Goal: Transaction & Acquisition: Purchase product/service

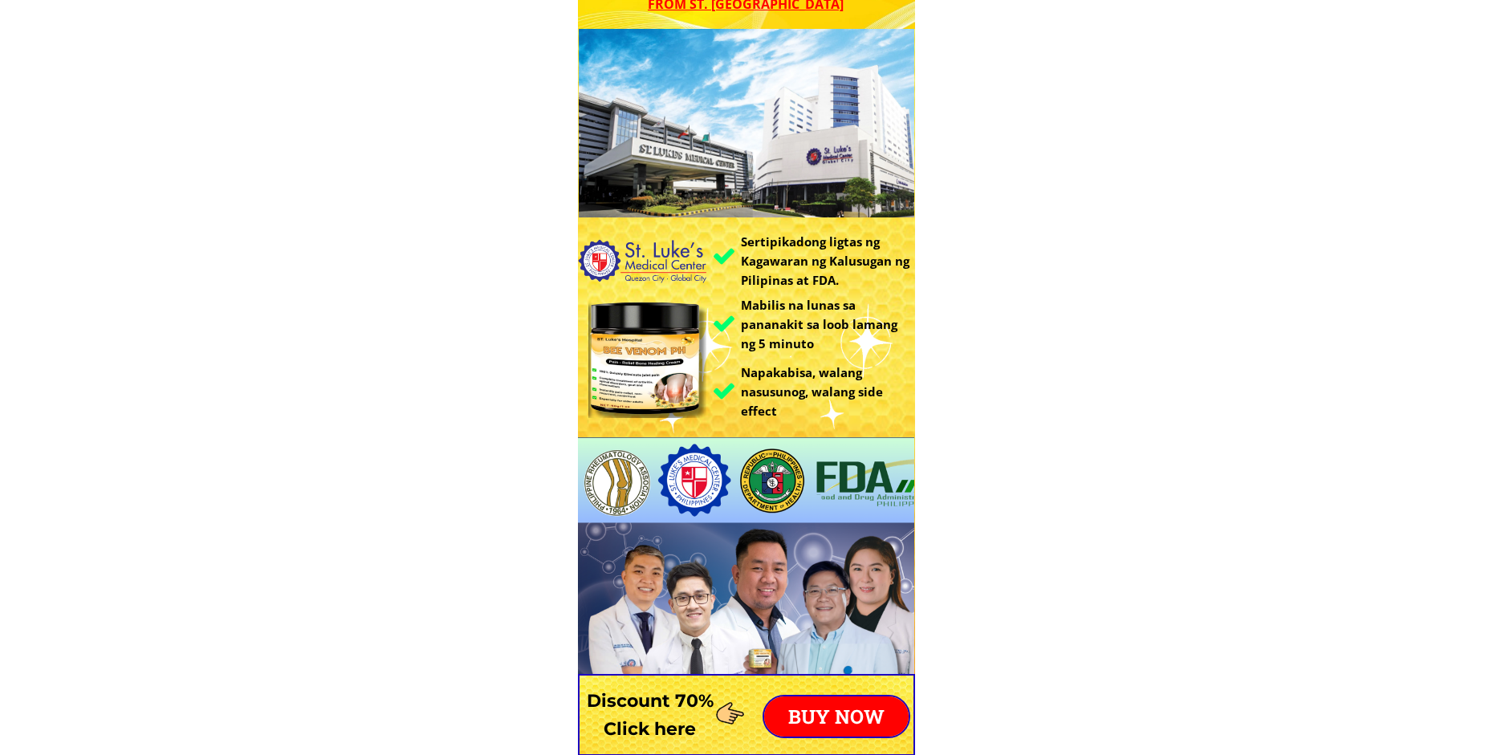
click at [858, 695] on div "BUY NOW" at bounding box center [837, 716] width 148 height 43
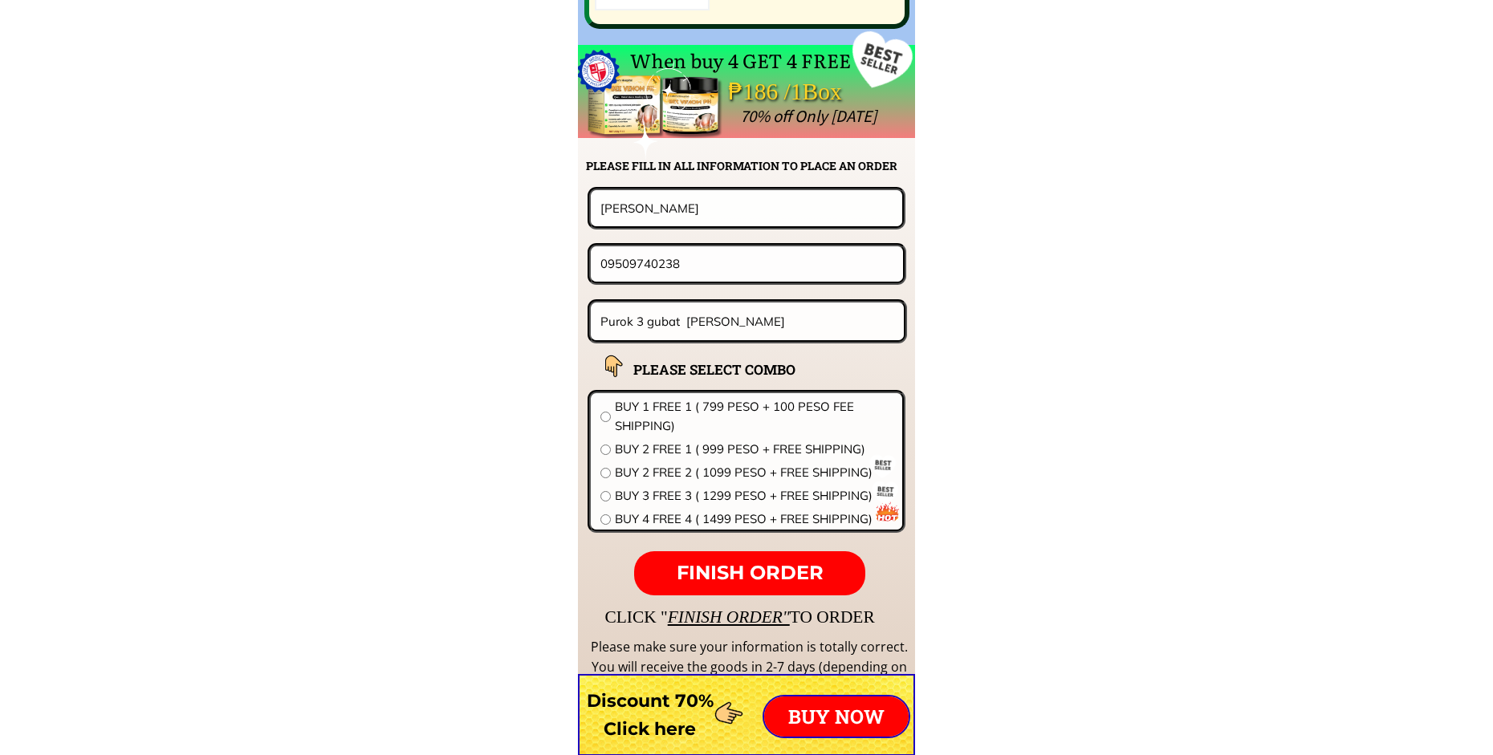
scroll to position [12598, 0]
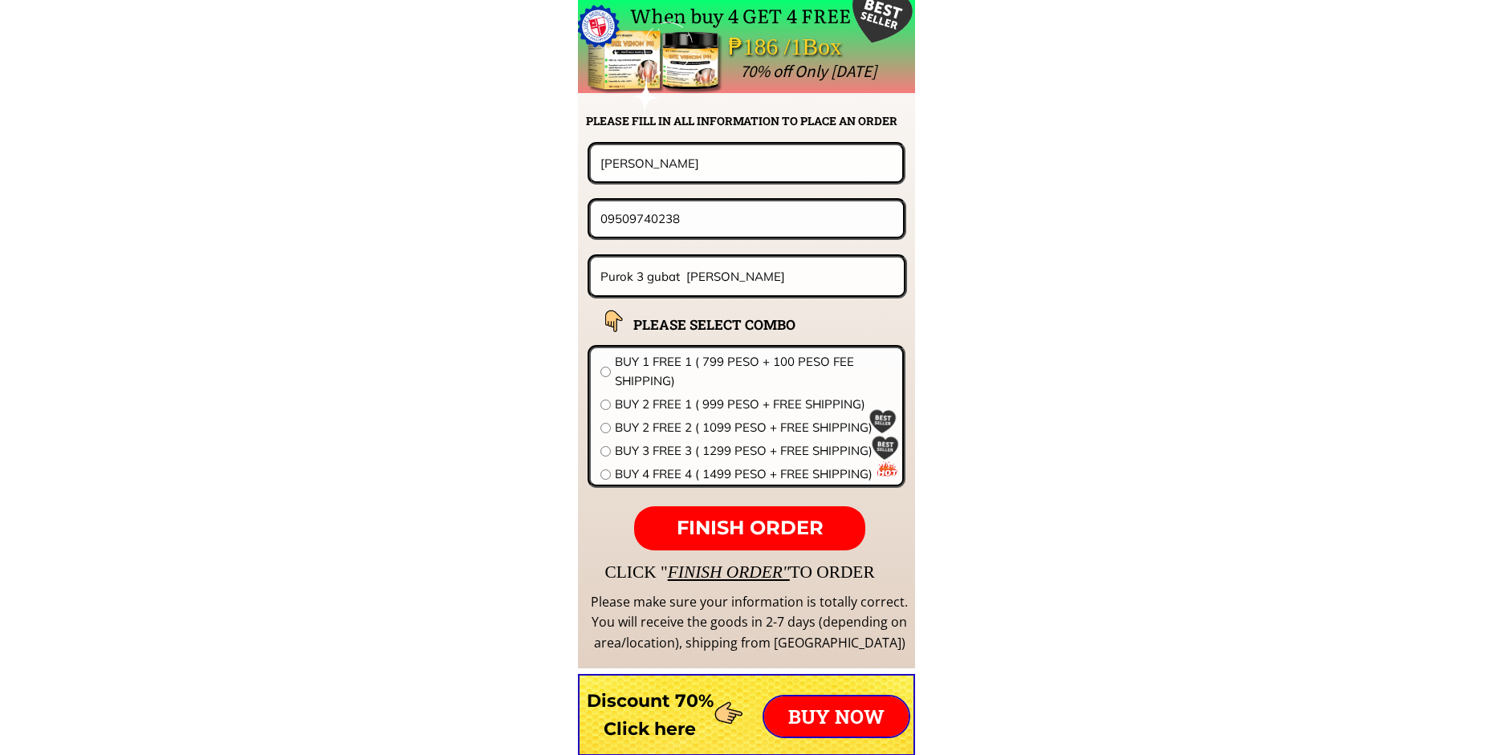
drag, startPoint x: 678, startPoint y: 177, endPoint x: 462, endPoint y: 177, distance: 216.0
drag, startPoint x: 682, startPoint y: 144, endPoint x: 683, endPoint y: 155, distance: 11.4
click at [682, 145] on div "[PERSON_NAME]" at bounding box center [746, 163] width 317 height 42
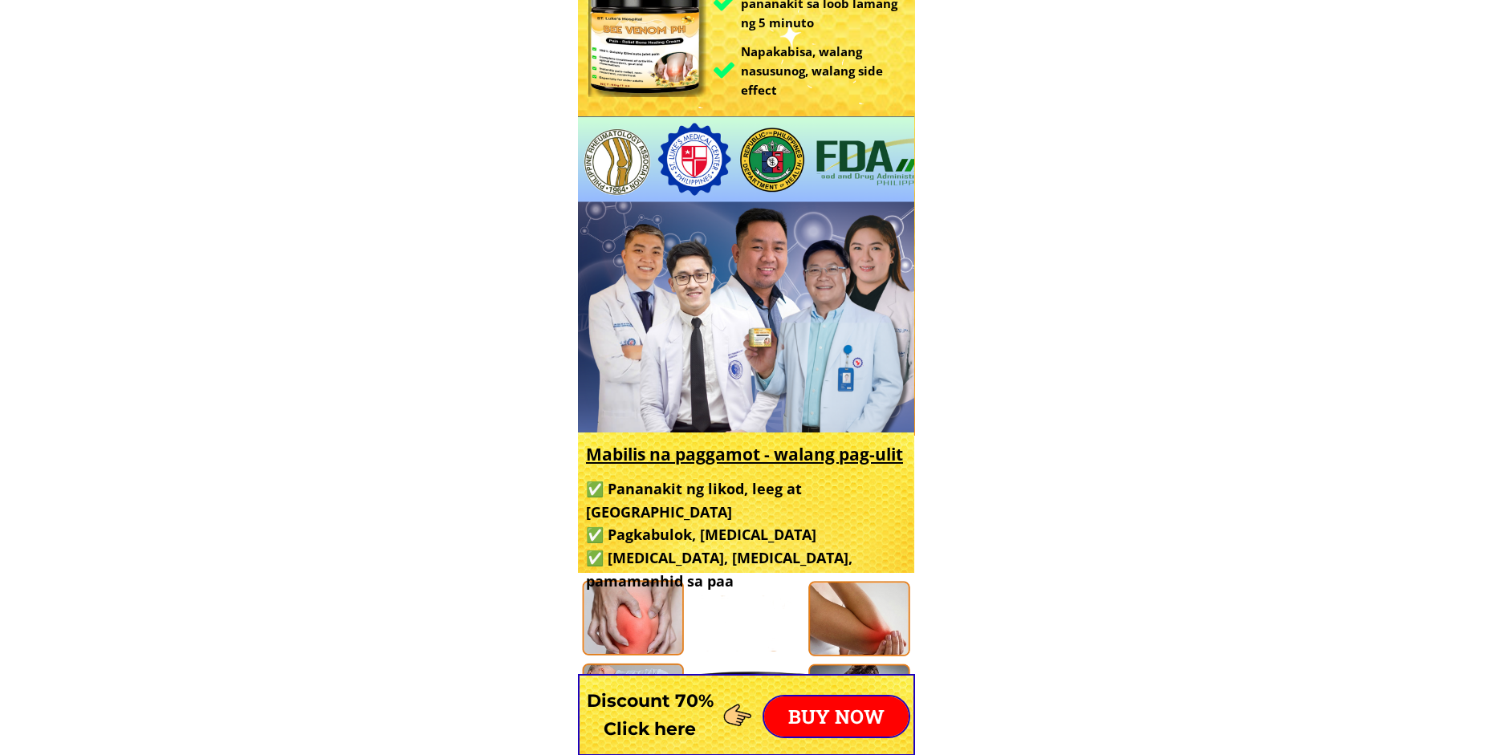
click at [863, 706] on p "BUY NOW" at bounding box center [836, 717] width 145 height 40
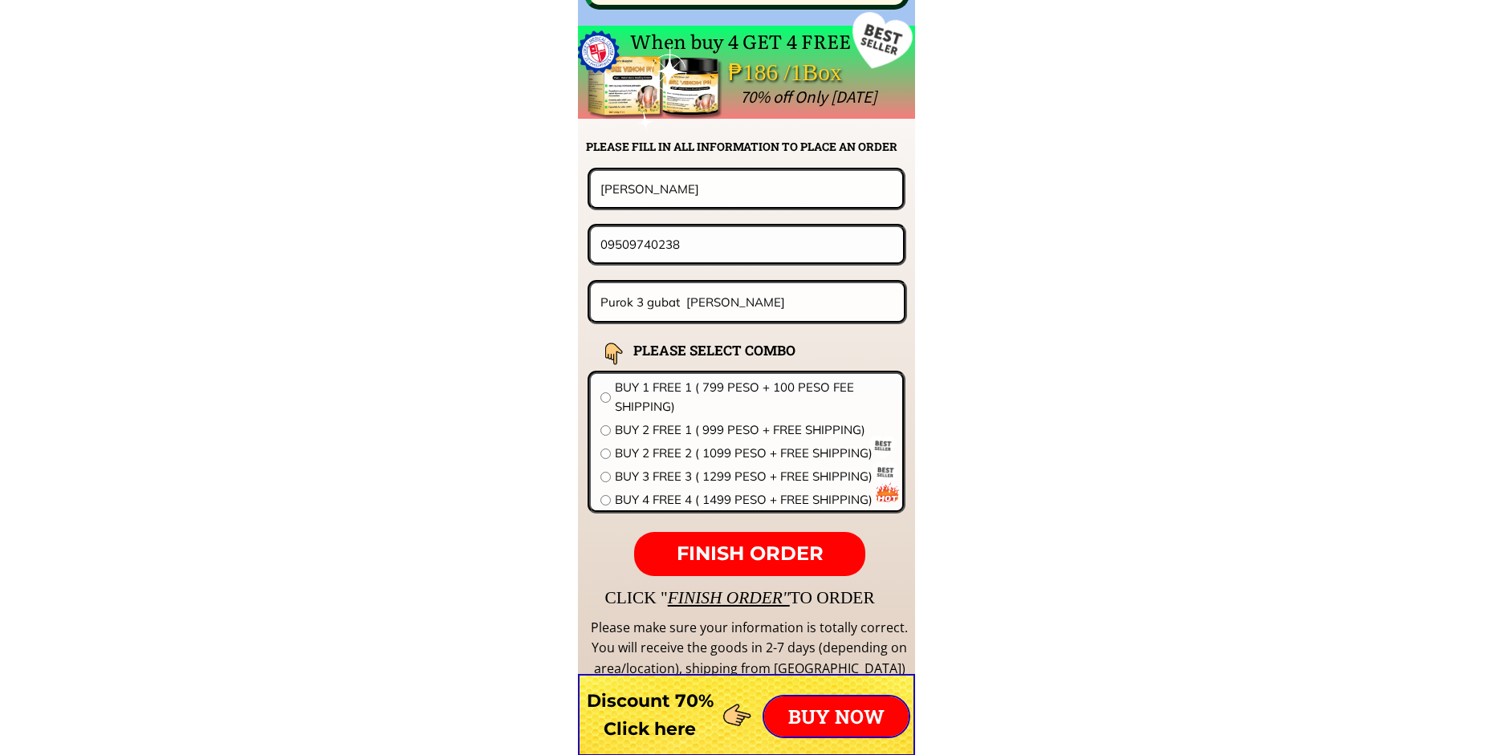
scroll to position [12598, 0]
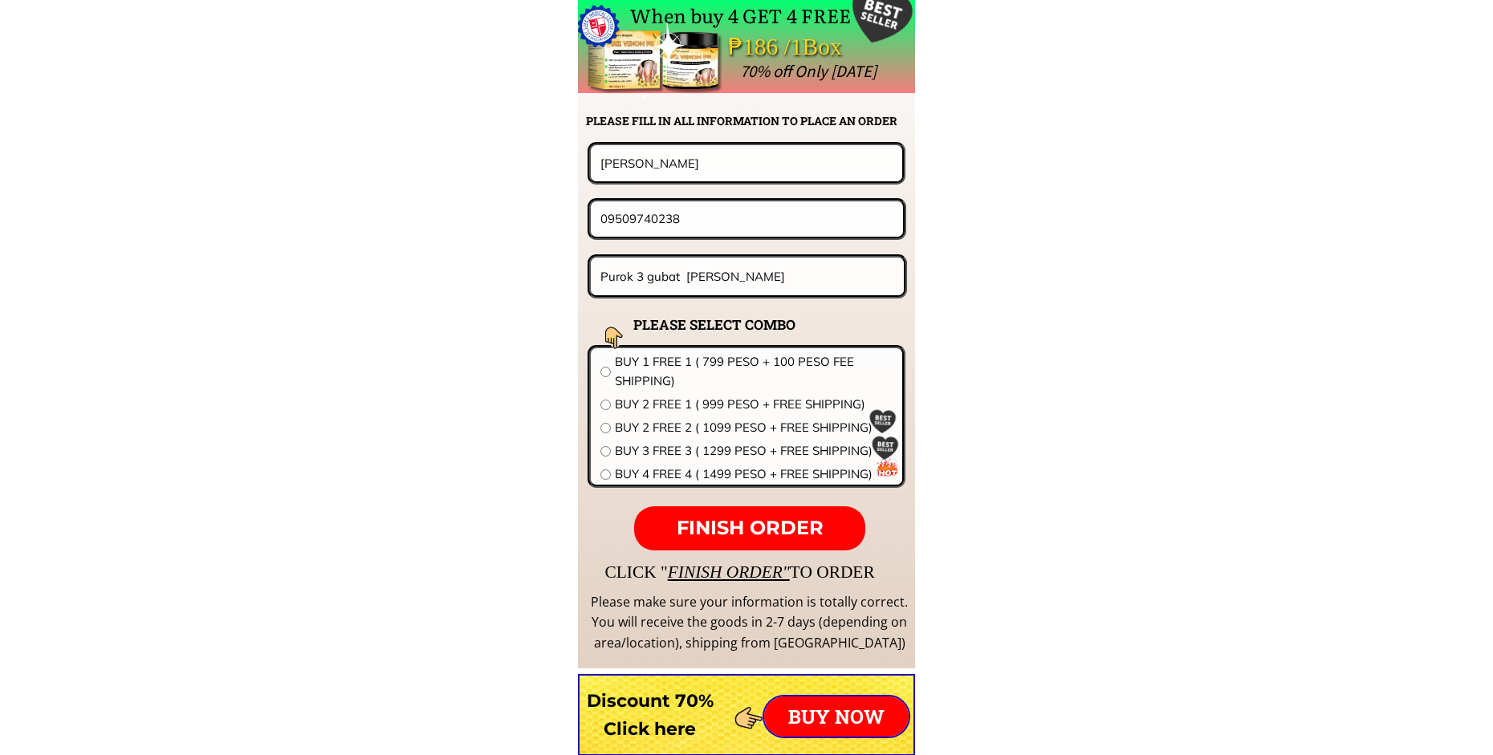
drag, startPoint x: 678, startPoint y: 165, endPoint x: 454, endPoint y: 163, distance: 223.2
paste input "[PERSON_NAME]"
type input "ofelia blaza çabello"
click at [724, 272] on input "Purok 3 gubat [PERSON_NAME]" at bounding box center [748, 277] width 302 height 38
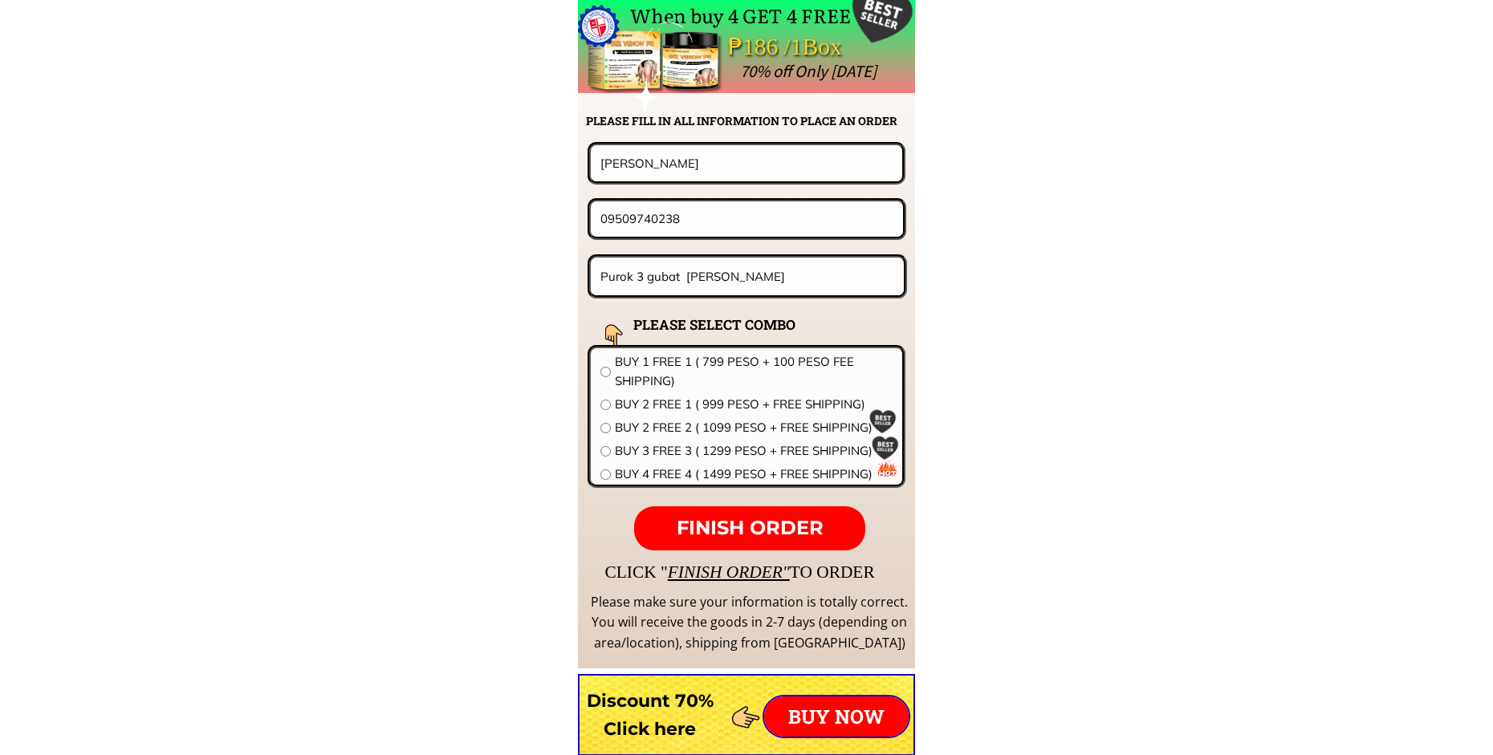
paste input "Street block 4 lot2 villa san lorenzo lapaz iloilo cit"
type input "Street block 4 lot2 villa san lorenzo lapaz iloilo city"
drag, startPoint x: 700, startPoint y: 222, endPoint x: 593, endPoint y: 220, distance: 107.6
click at [593, 220] on div "09509740238" at bounding box center [747, 219] width 312 height 35
paste input "o9462489115"
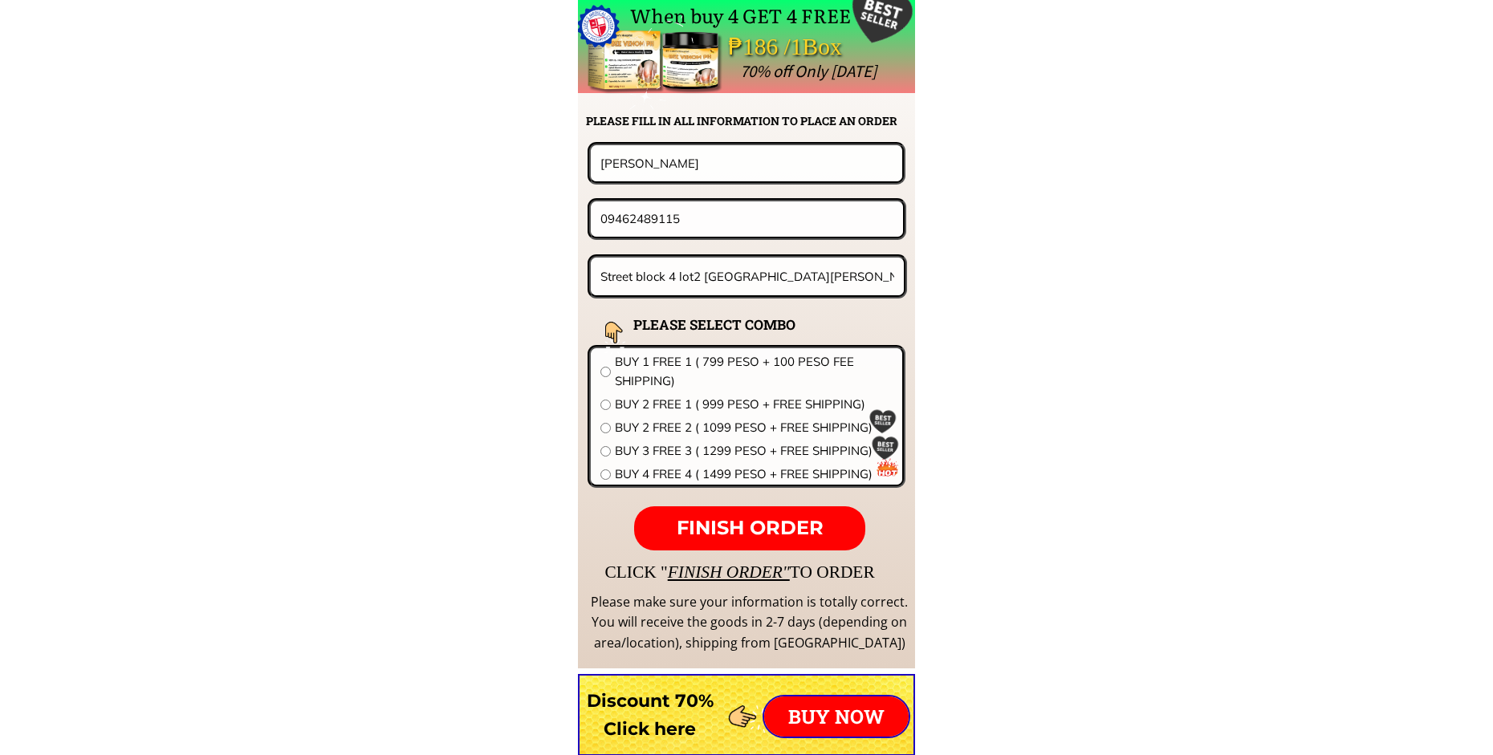
type input "09462489115"
click at [667, 406] on span "BUY 2 FREE 1 ( 999 PESO + FREE SHIPPING)" at bounding box center [754, 404] width 278 height 19
radio input "true"
click at [752, 517] on span "FINISH ORDER" at bounding box center [750, 527] width 147 height 23
